Goal: Browse casually

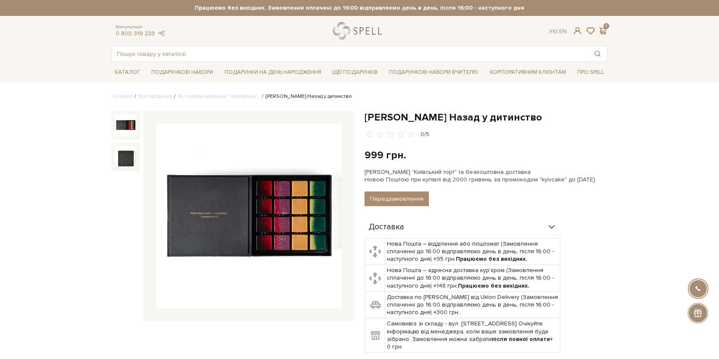
click at [359, 32] on link "logo" at bounding box center [359, 30] width 53 height 17
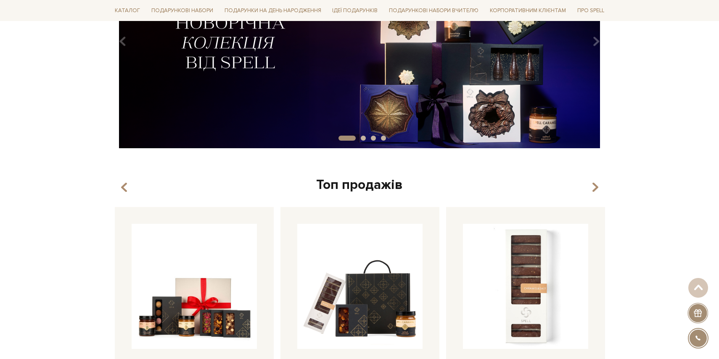
scroll to position [133, 0]
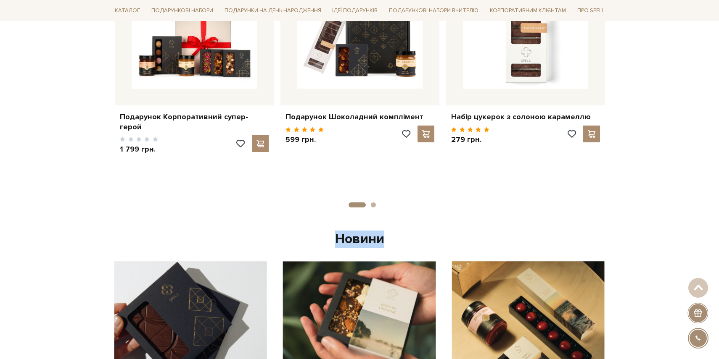
drag, startPoint x: 38, startPoint y: 208, endPoint x: 45, endPoint y: 172, distance: 36.9
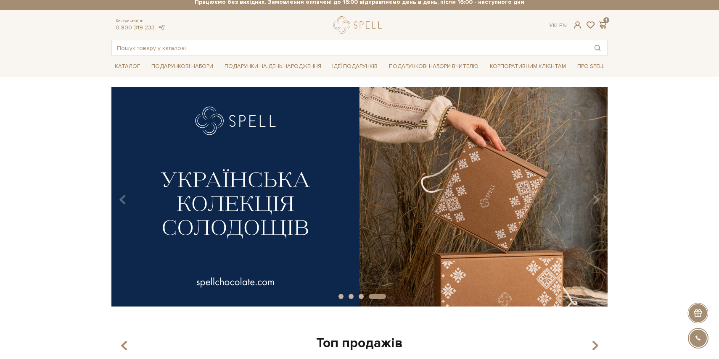
scroll to position [0, 0]
